Goal: Navigation & Orientation: Find specific page/section

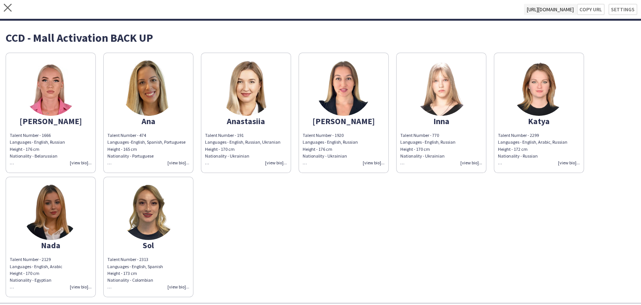
scroll to position [17, 0]
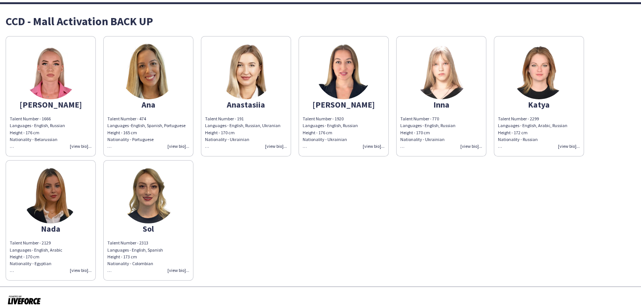
click at [439, 83] on img at bounding box center [441, 71] width 56 height 56
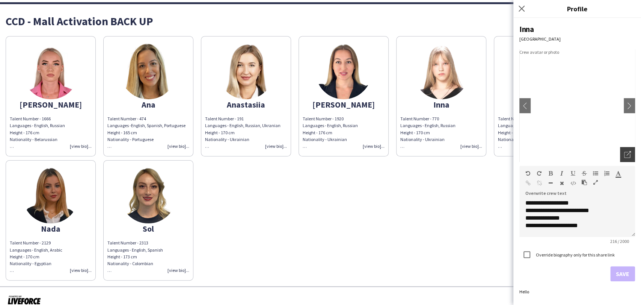
click at [628, 152] on icon at bounding box center [628, 155] width 6 height 6
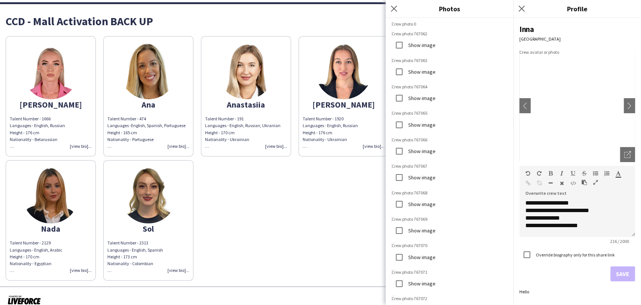
click at [583, 108] on img at bounding box center [578, 105] width 116 height 113
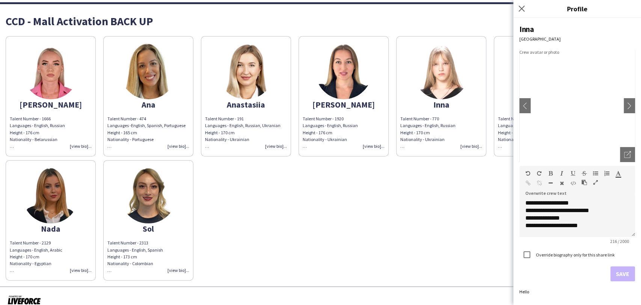
click at [586, 103] on img at bounding box center [578, 105] width 116 height 113
click at [628, 156] on icon "Open photos pop-in" at bounding box center [628, 154] width 7 height 7
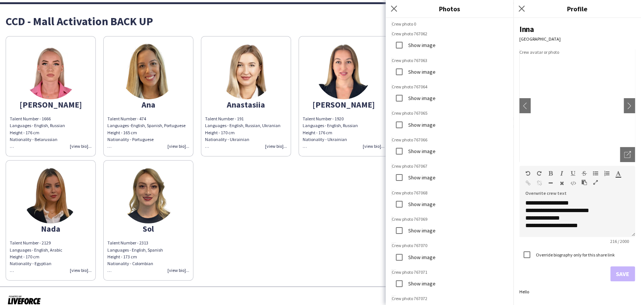
click at [398, 15] on div "Close pop-in" at bounding box center [395, 8] width 19 height 17
click at [400, 8] on div "Close pop-in" at bounding box center [395, 8] width 19 height 17
click at [398, 6] on app-icon "Close pop-in" at bounding box center [394, 8] width 11 height 11
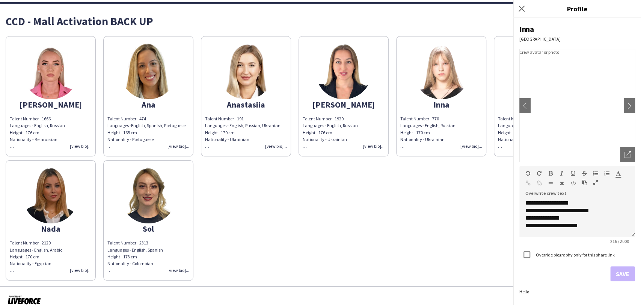
drag, startPoint x: 398, startPoint y: 6, endPoint x: 396, endPoint y: 9, distance: 3.9
click at [396, 8] on div "CCD - Mall Activation BACK UP Alexandra Talent Number - 1666 Languages - Englis…" at bounding box center [320, 145] width 641 height 282
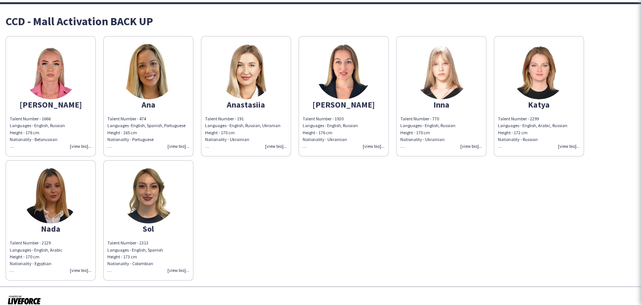
scroll to position [15, 0]
